Goal: Task Accomplishment & Management: Manage account settings

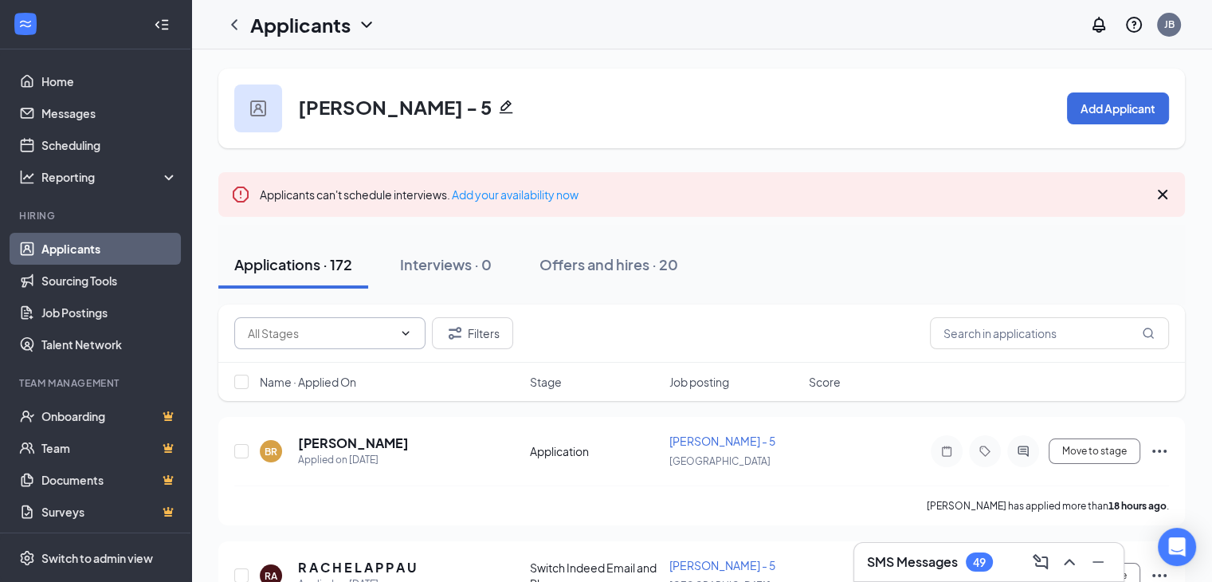
click at [389, 336] on input "text" at bounding box center [320, 333] width 145 height 18
click at [108, 313] on link "Job Postings" at bounding box center [109, 313] width 136 height 32
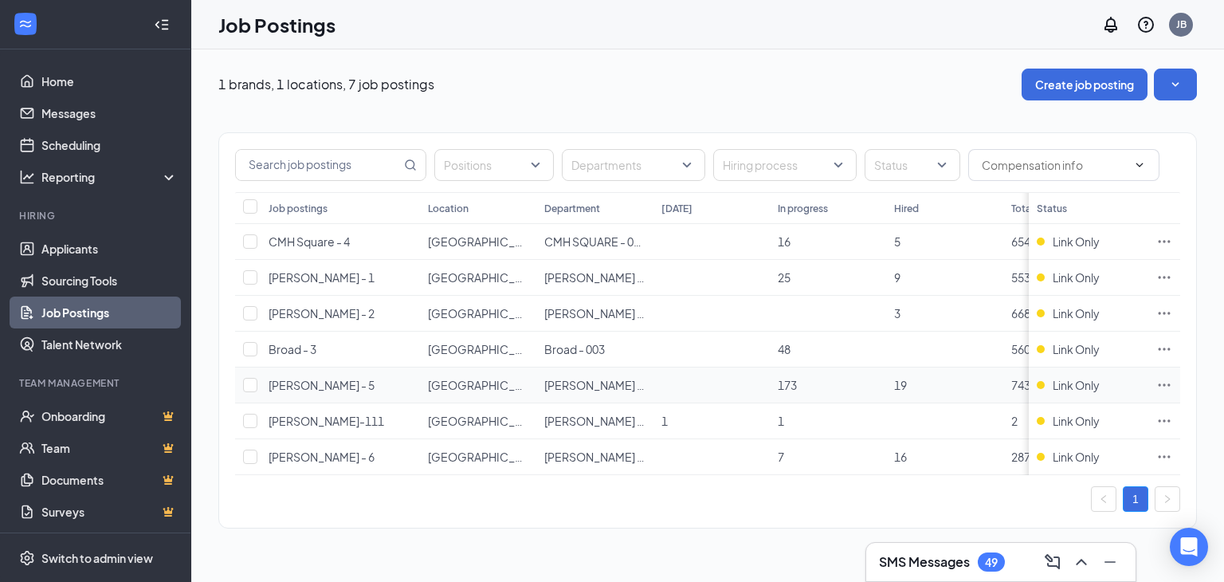
click at [1167, 383] on icon "Ellipses" at bounding box center [1165, 385] width 16 height 16
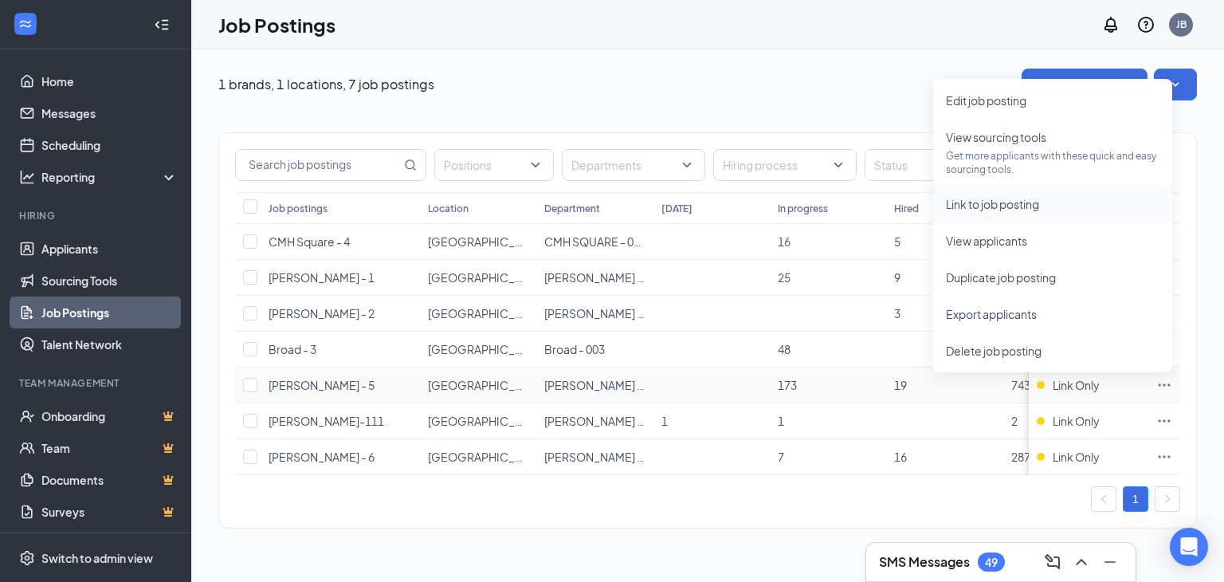
click at [1003, 208] on span "Link to job posting" at bounding box center [992, 204] width 93 height 14
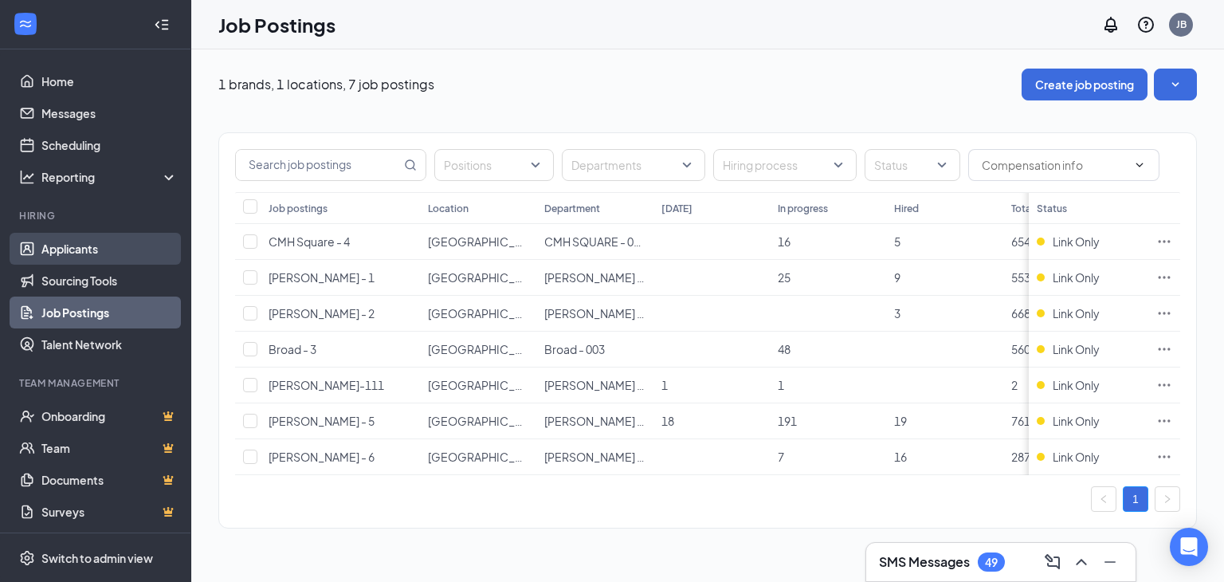
click at [77, 249] on link "Applicants" at bounding box center [109, 249] width 136 height 32
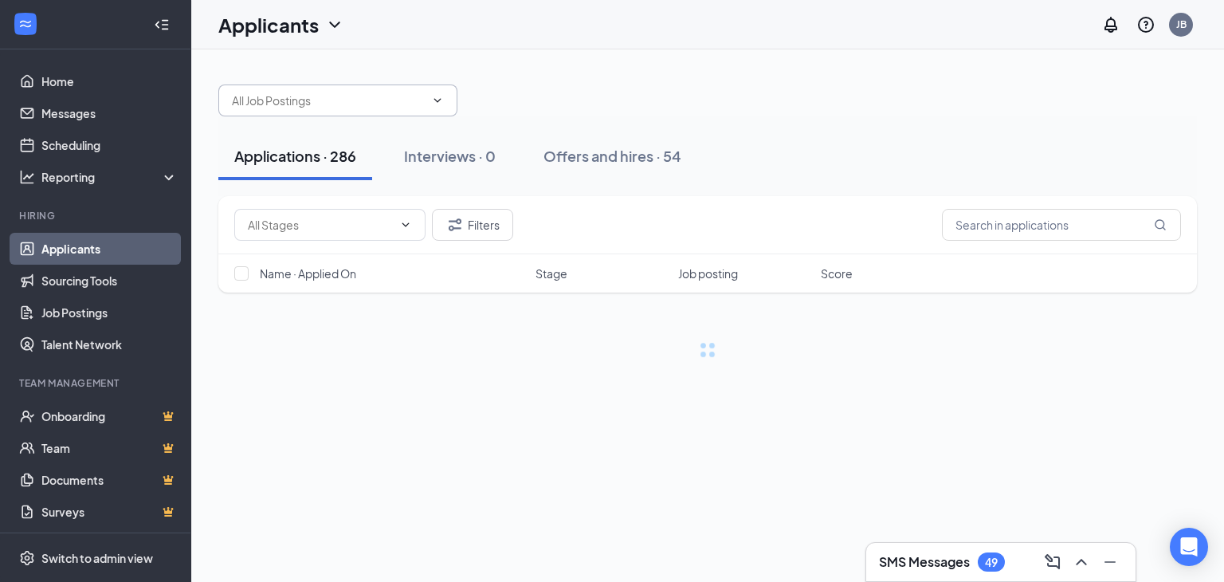
click at [425, 95] on span at bounding box center [337, 100] width 239 height 32
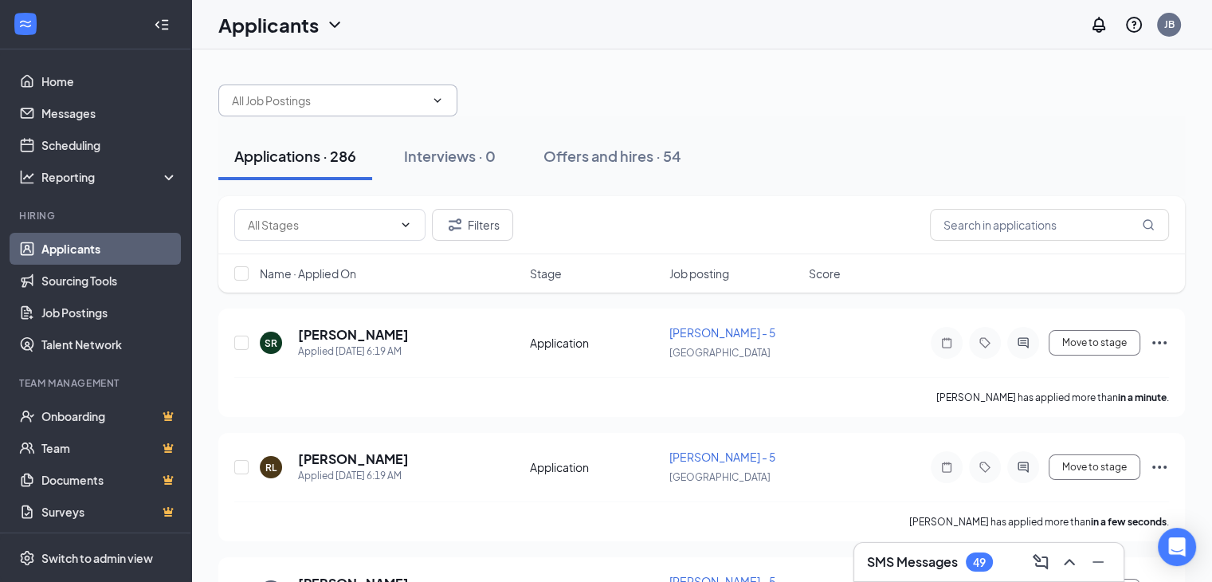
click at [417, 105] on input "text" at bounding box center [328, 101] width 193 height 18
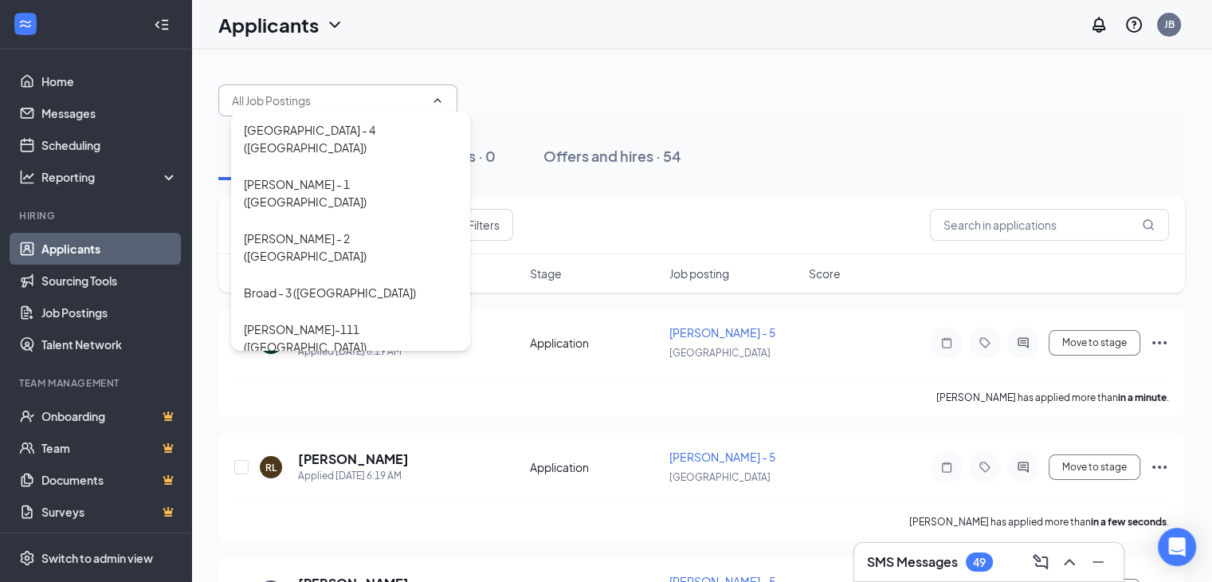
click at [331, 375] on div "[PERSON_NAME] - 5 ([GEOGRAPHIC_DATA])" at bounding box center [351, 392] width 214 height 35
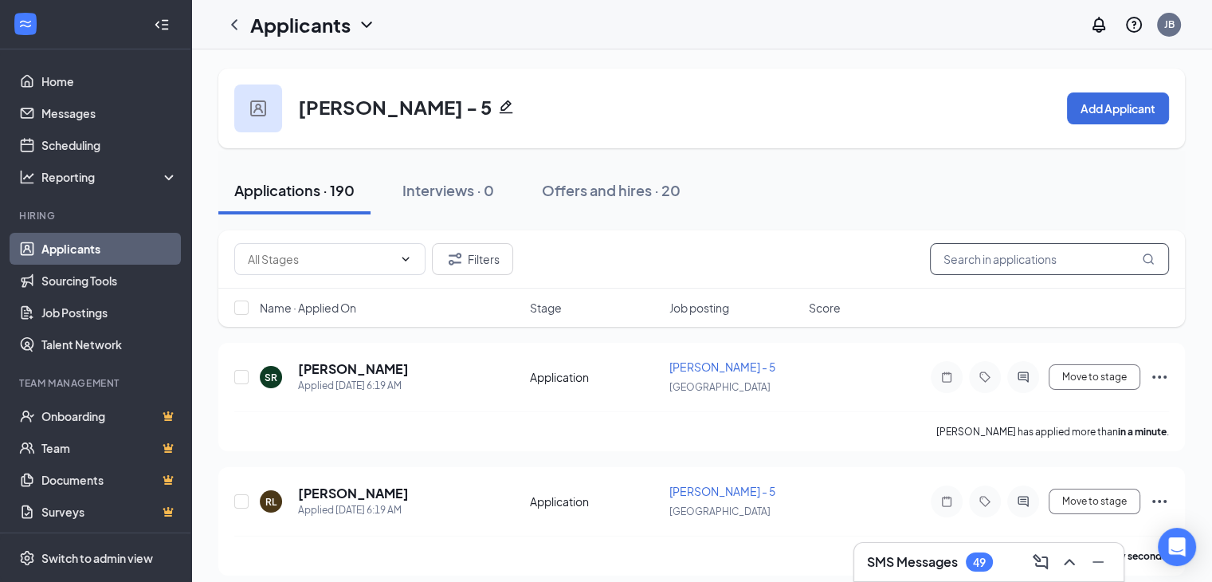
click at [1008, 259] on input "text" at bounding box center [1049, 259] width 239 height 32
paste input "[PERSON_NAME]"
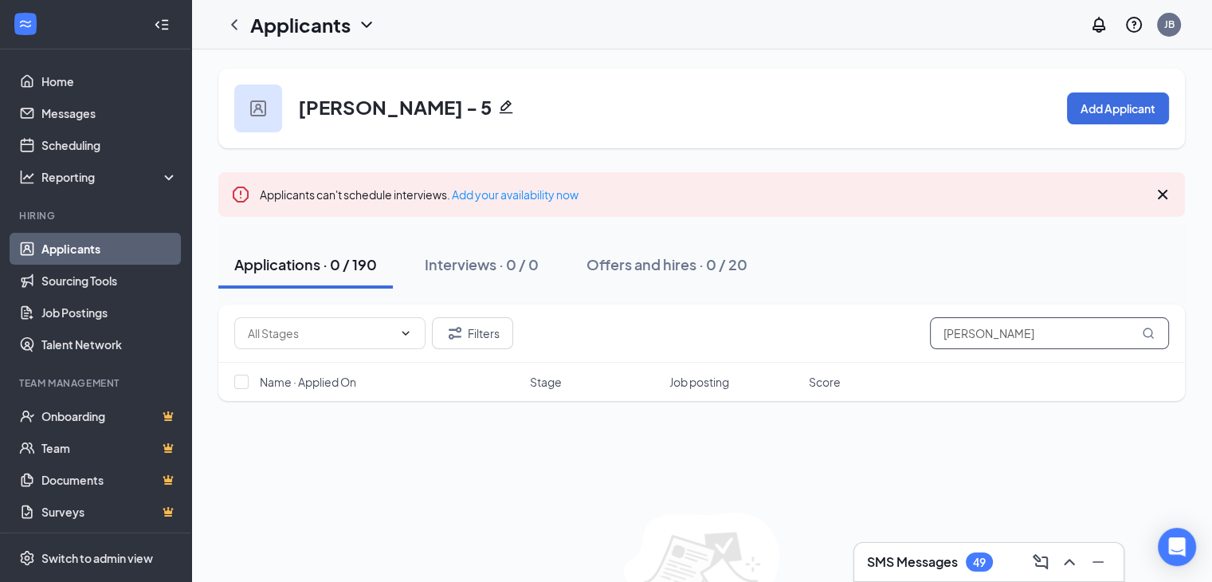
type input "[PERSON_NAME]"
